Goal: Information Seeking & Learning: Learn about a topic

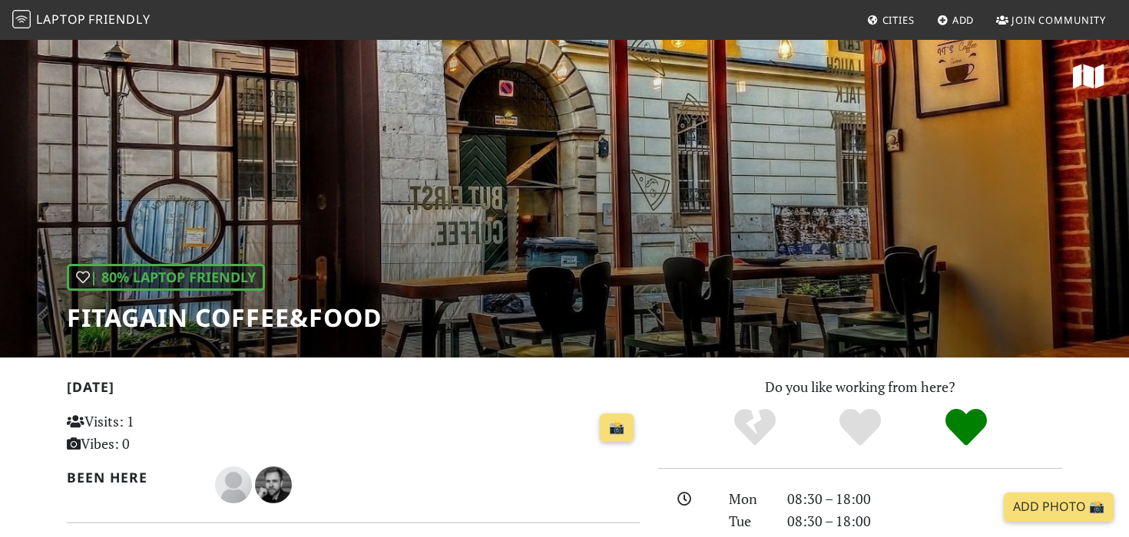
click at [100, 22] on span "Friendly" at bounding box center [118, 19] width 61 height 17
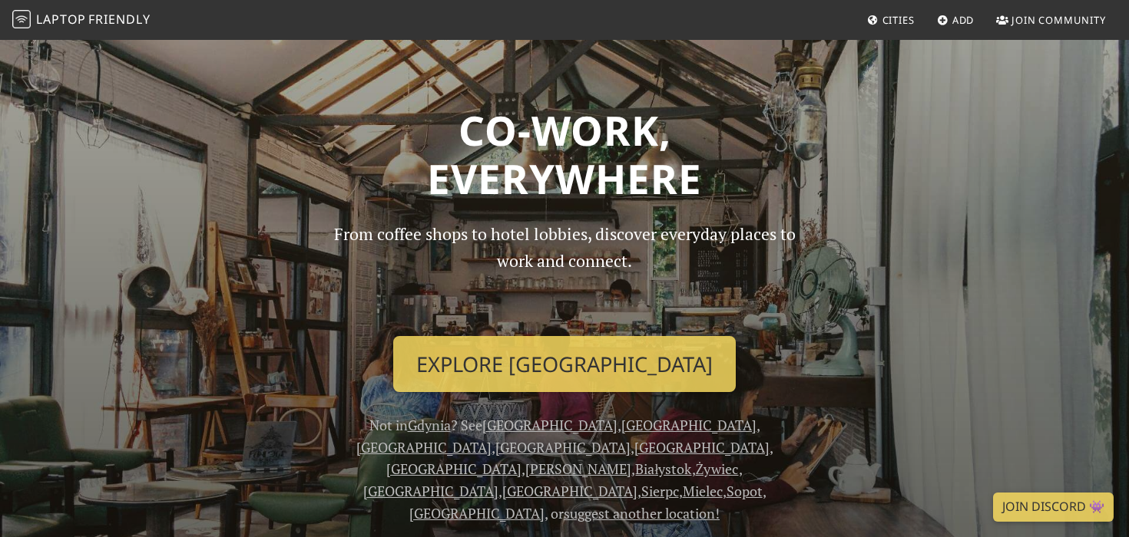
click at [621, 425] on link "[GEOGRAPHIC_DATA]" at bounding box center [688, 425] width 135 height 18
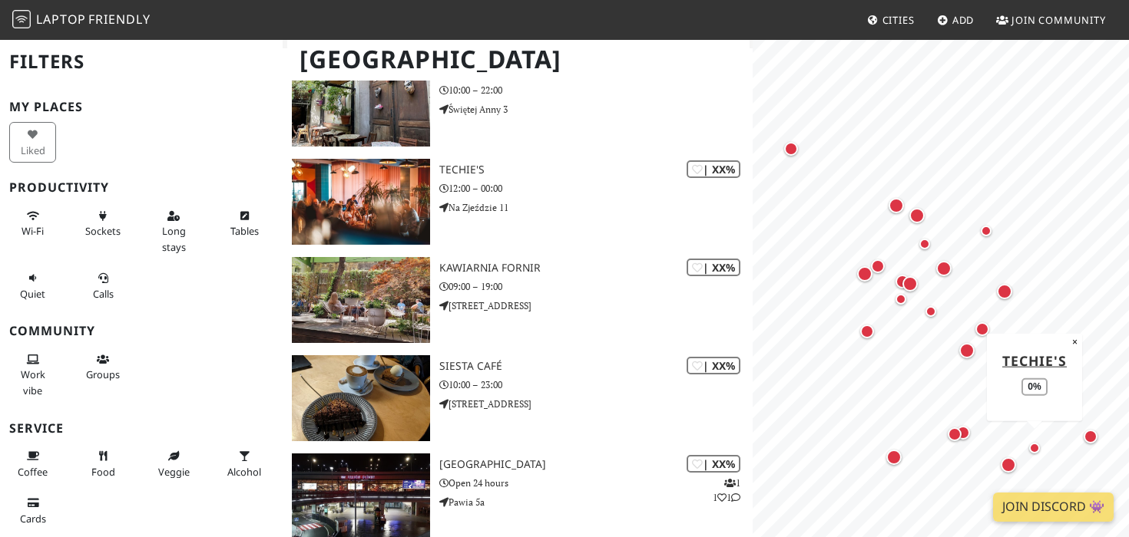
scroll to position [2049, 0]
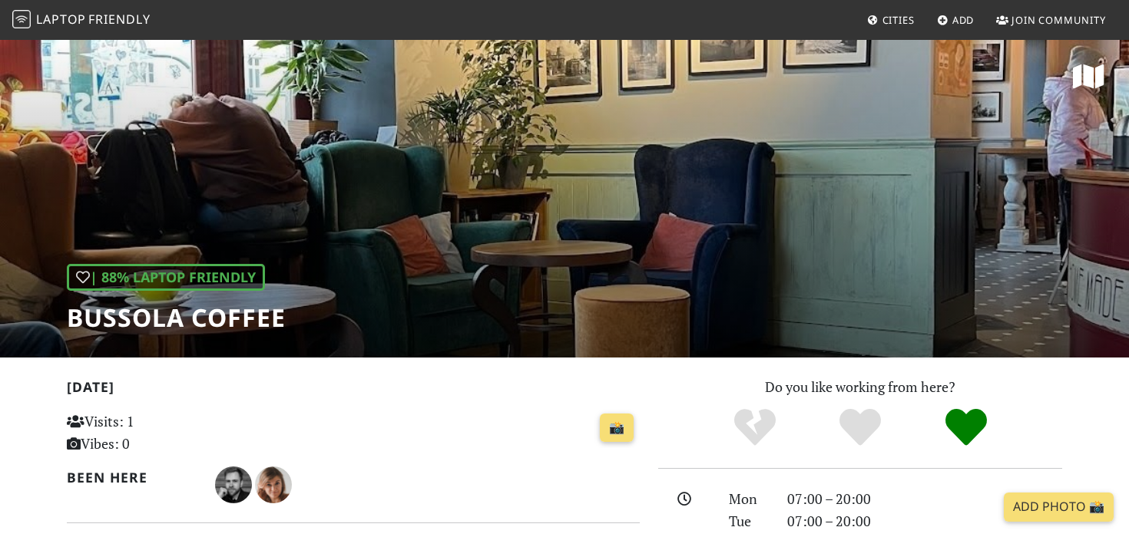
click at [679, 249] on div "| 88% Laptop Friendly Bussola Coffee" at bounding box center [564, 197] width 1129 height 319
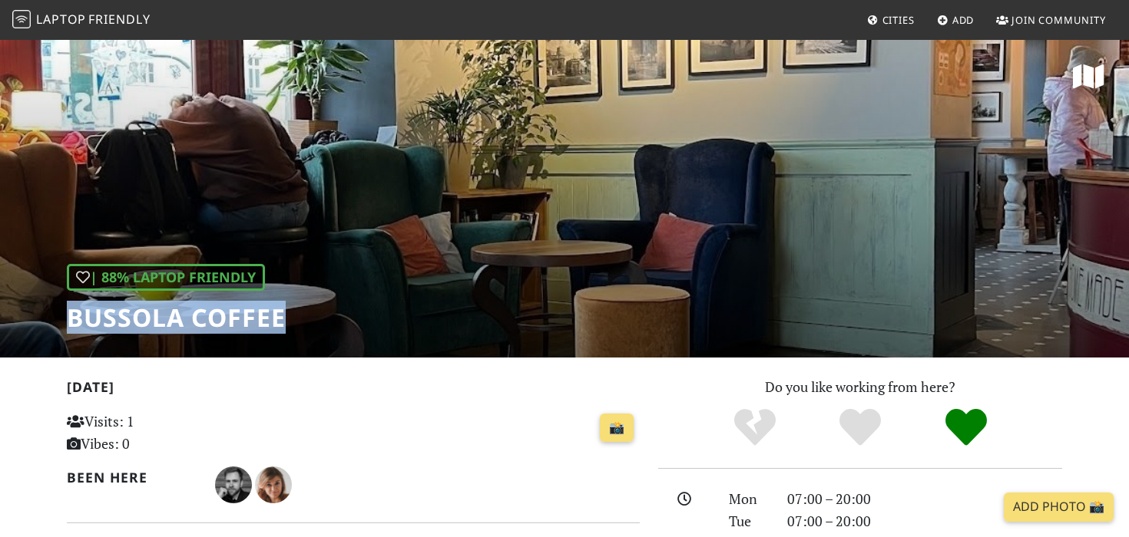
drag, startPoint x: 309, startPoint y: 323, endPoint x: 44, endPoint y: 323, distance: 265.7
click at [44, 323] on div "| 88% Laptop Friendly Bussola Coffee" at bounding box center [564, 197] width 1129 height 319
copy h1 "Bussola Coffee"
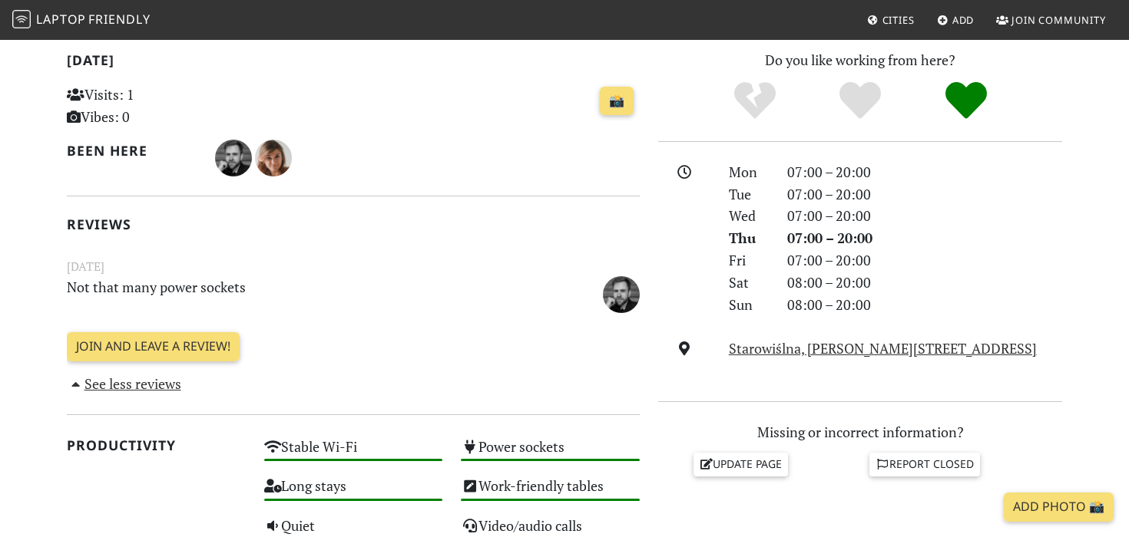
scroll to position [329, 0]
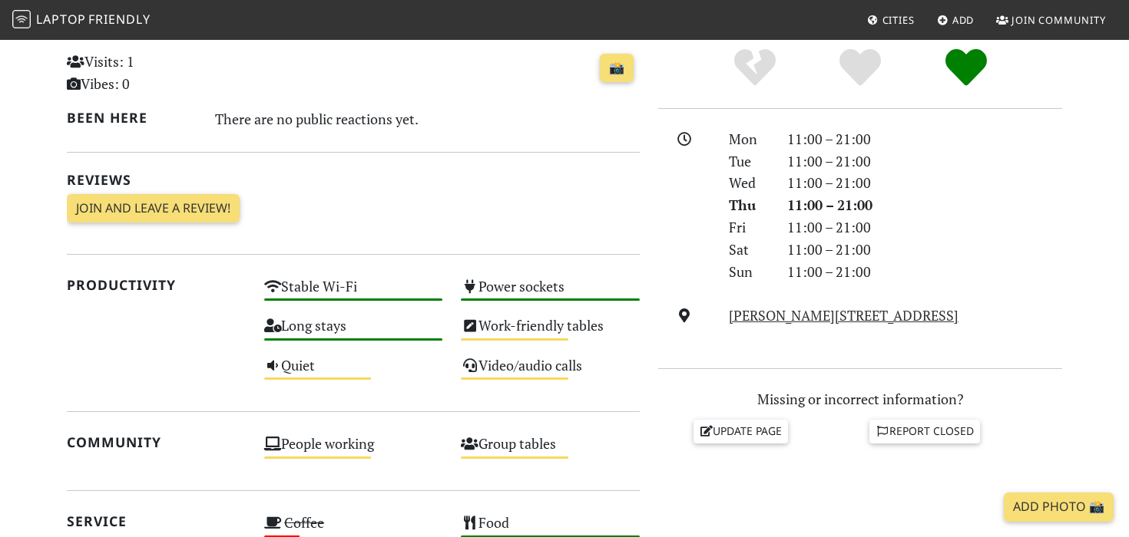
scroll to position [361, 0]
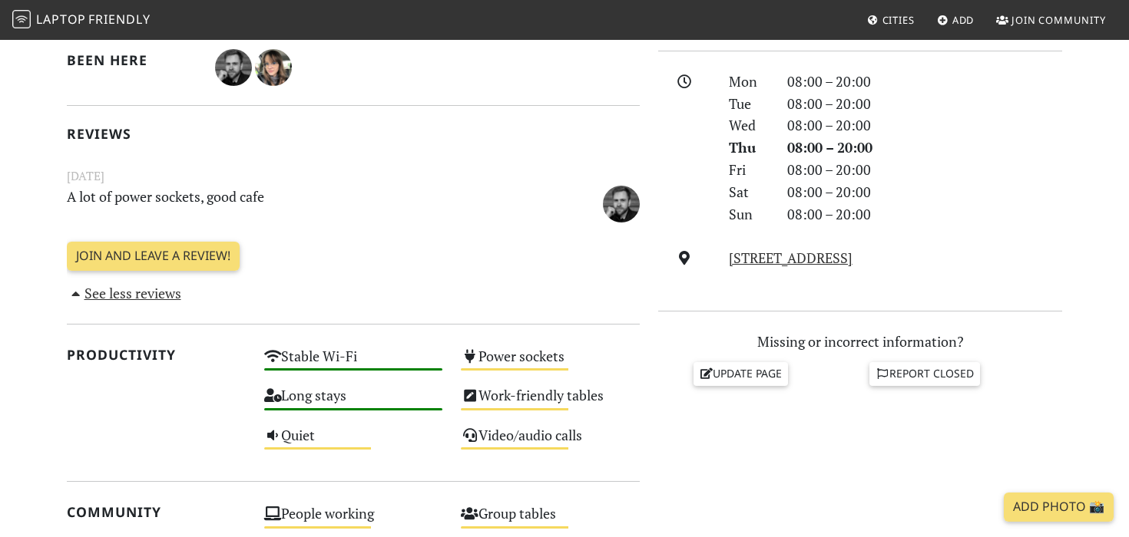
scroll to position [459, 0]
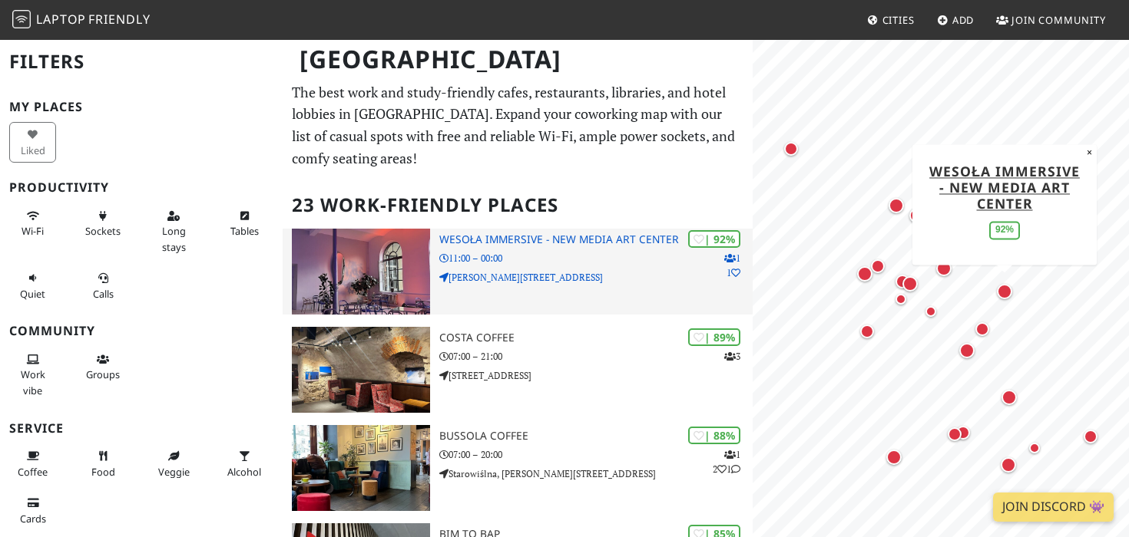
click at [537, 238] on h3 "Wesoła Immersive - New Media Art Center" at bounding box center [595, 239] width 313 height 13
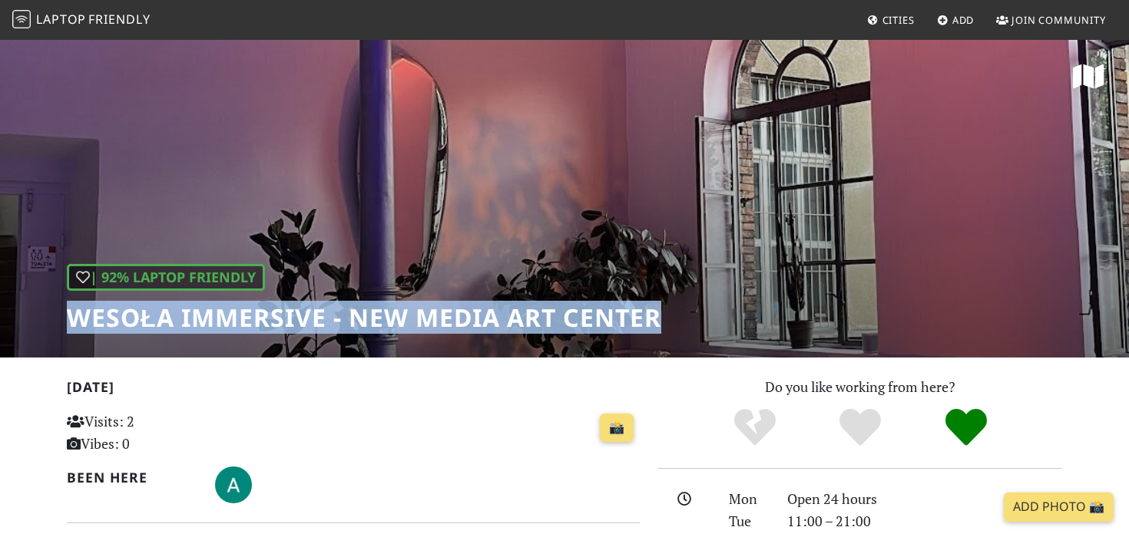
drag, startPoint x: 71, startPoint y: 319, endPoint x: 759, endPoint y: 316, distance: 688.8
click at [759, 316] on div "| 92% Laptop Friendly Wesoła Immersive - New Media Art Center" at bounding box center [564, 197] width 1129 height 319
copy h1 "Wesoła Immersive - New Media Art Center"
